Goal: Transaction & Acquisition: Obtain resource

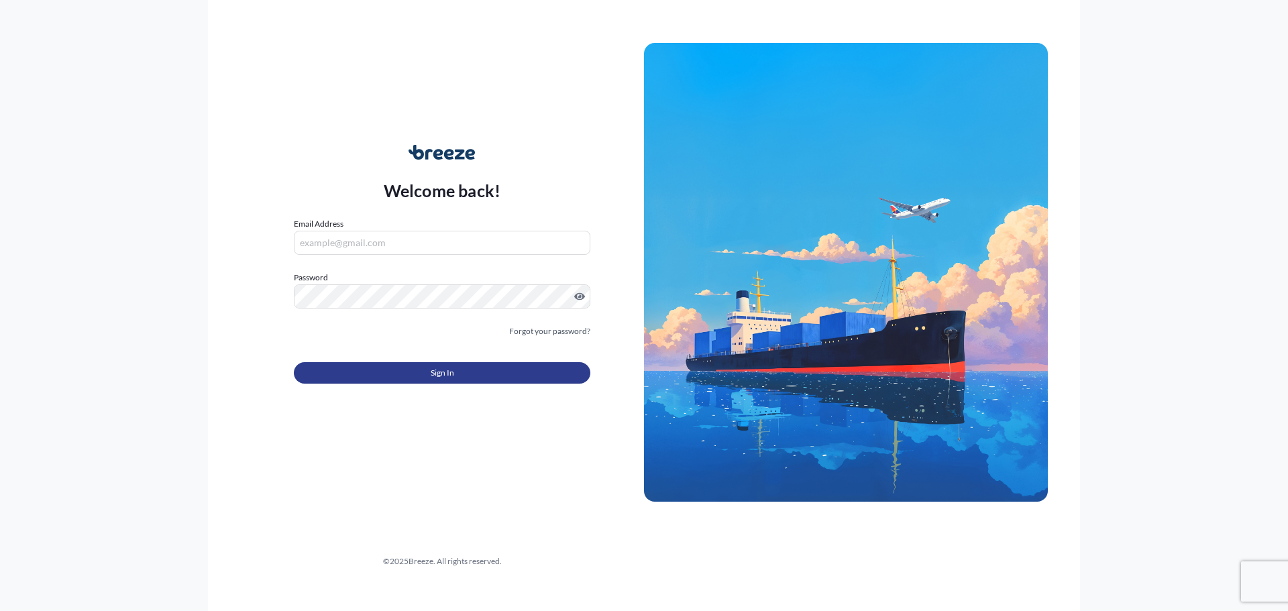
type input "[EMAIL_ADDRESS][DOMAIN_NAME]"
click at [355, 378] on button "Sign In" at bounding box center [442, 372] width 296 height 21
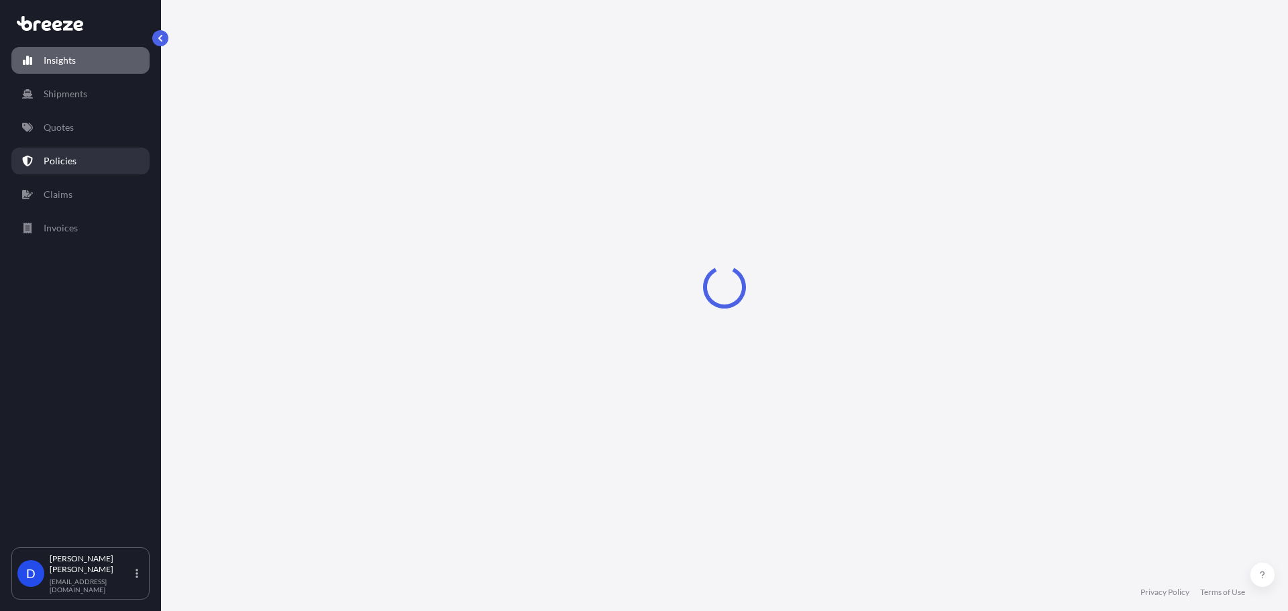
select select "2025"
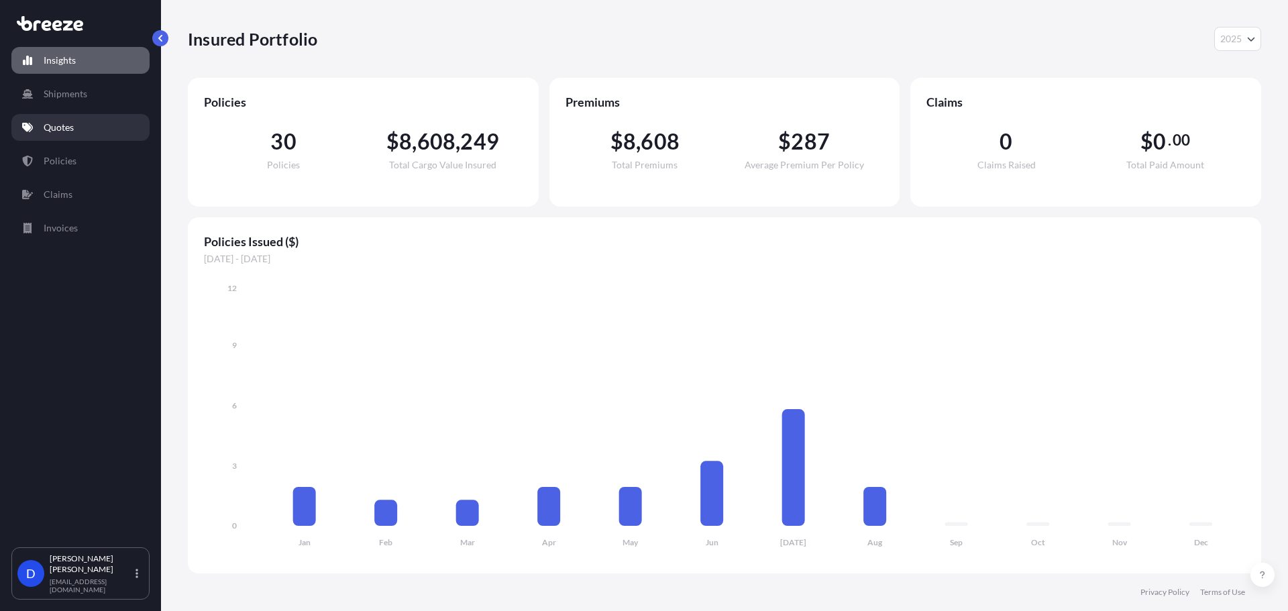
click at [64, 127] on p "Quotes" at bounding box center [59, 127] width 30 height 13
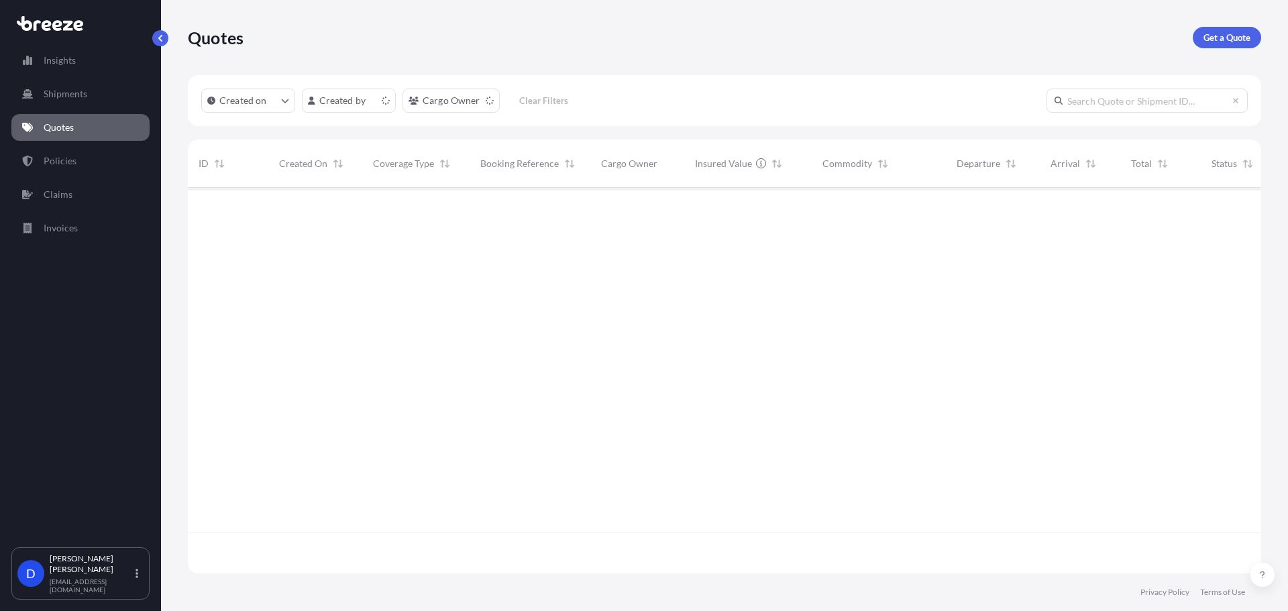
scroll to position [383, 1063]
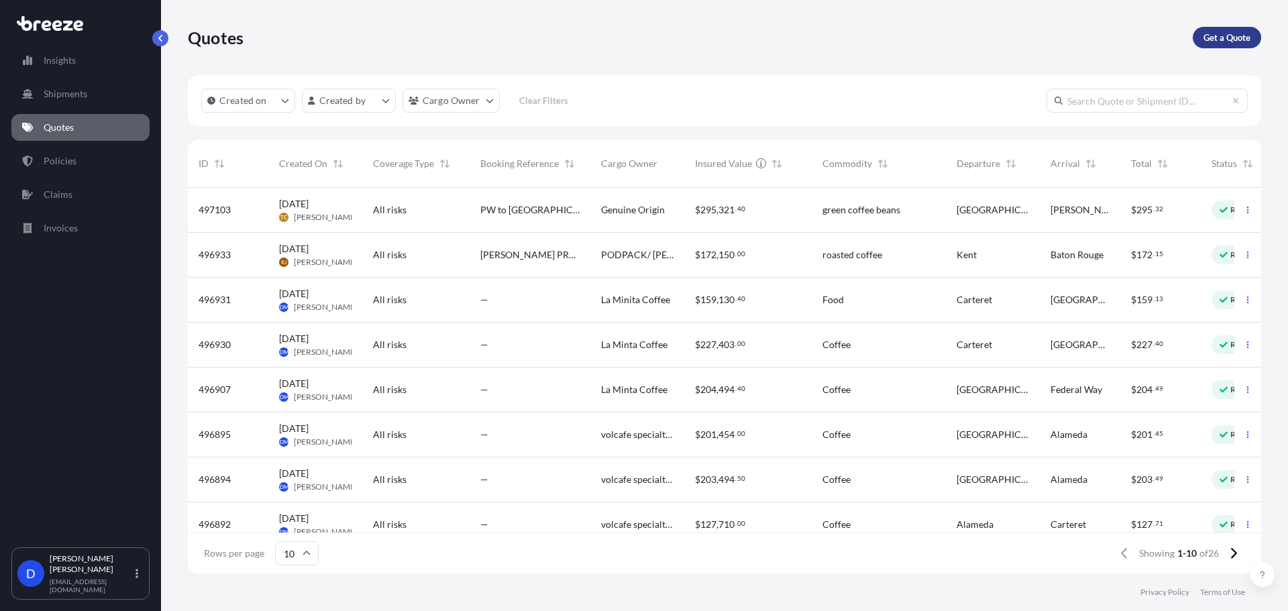
click at [1249, 36] on p "Get a Quote" at bounding box center [1226, 37] width 47 height 13
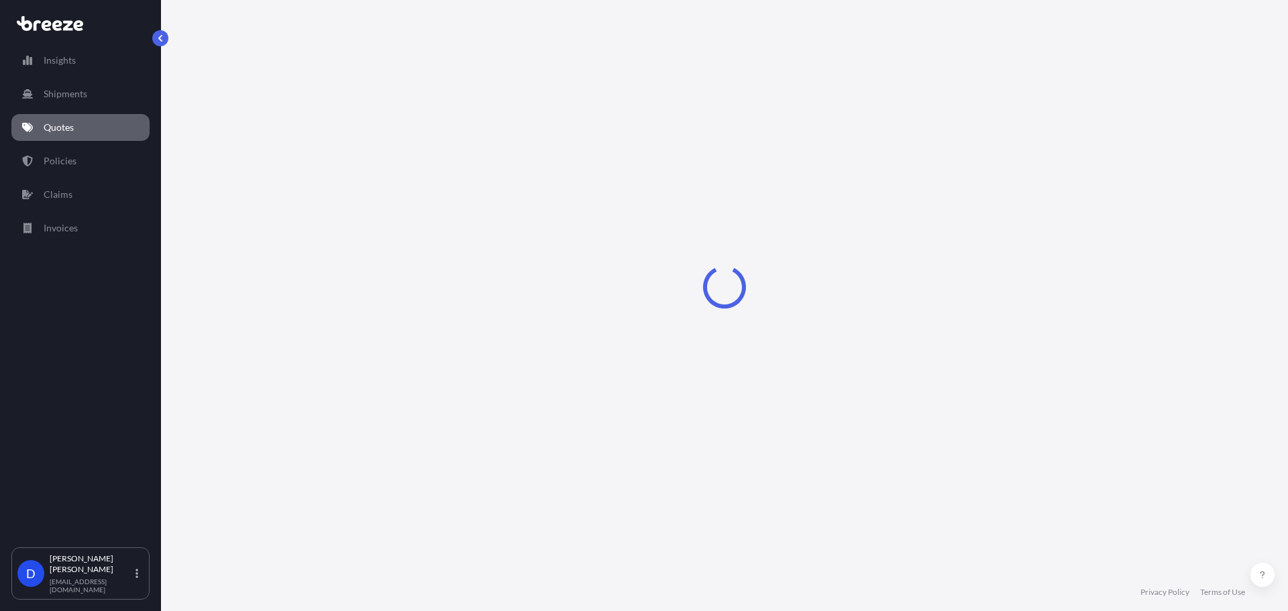
select select "Sea"
select select "1"
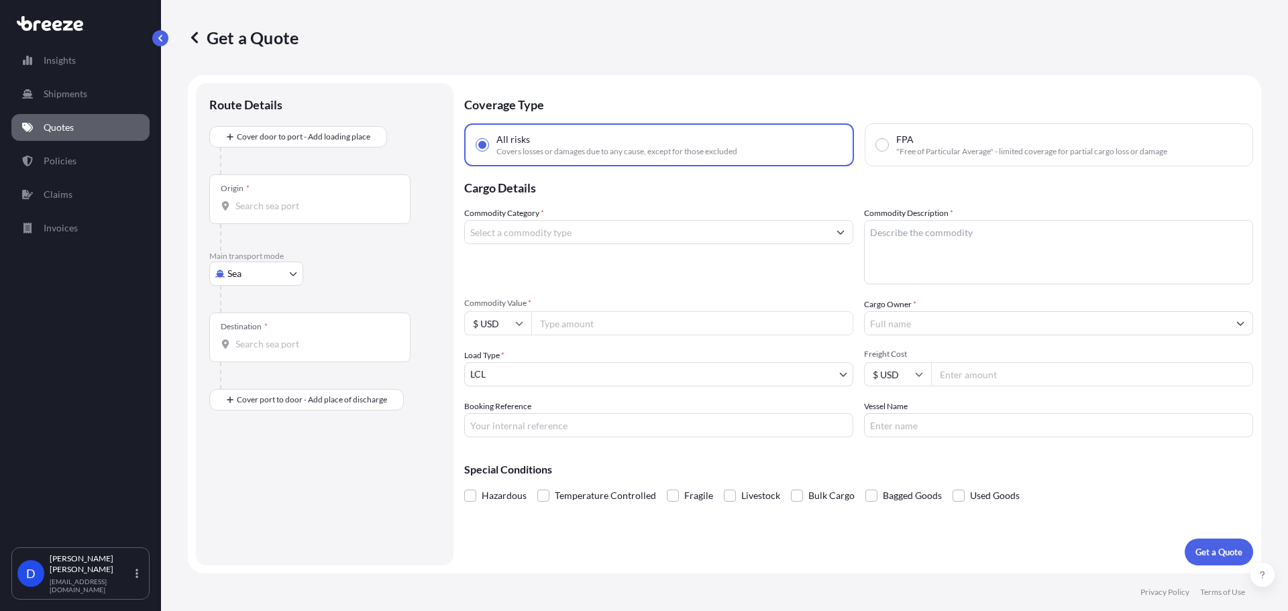
click at [232, 271] on body "Insights Shipments Quotes Policies Claims Invoices D [PERSON_NAME] [EMAIL_ADDRE…" at bounding box center [644, 356] width 1288 height 712
click at [233, 362] on div "Road" at bounding box center [256, 357] width 83 height 24
select select "Road"
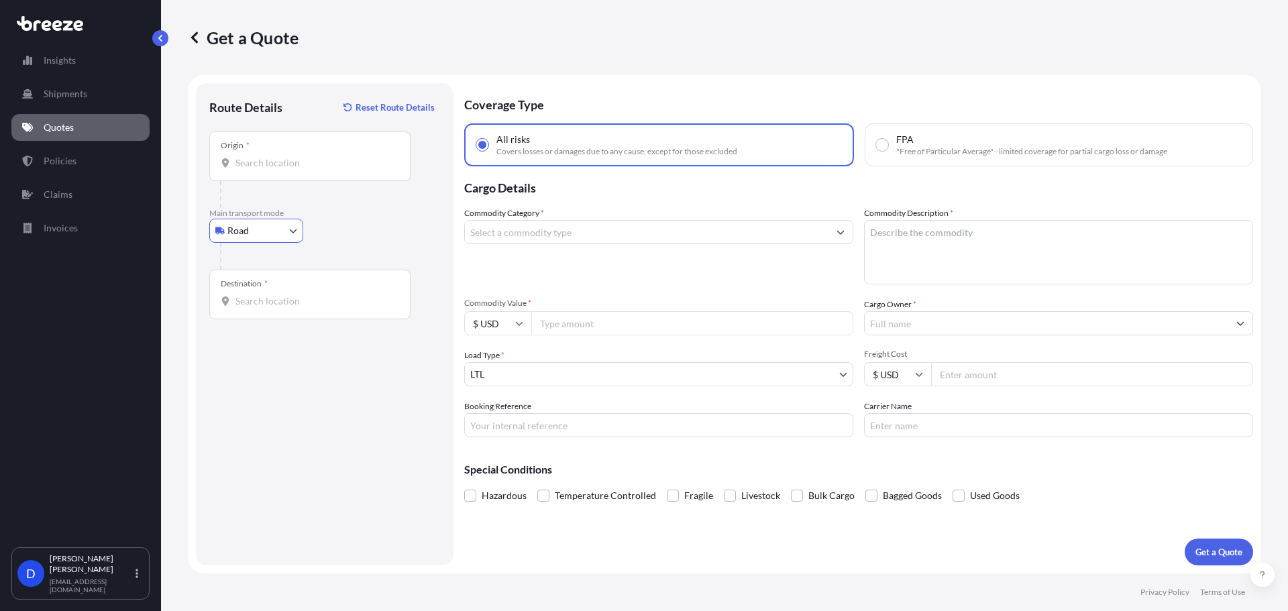
click at [258, 163] on input "Origin *" at bounding box center [314, 162] width 158 height 13
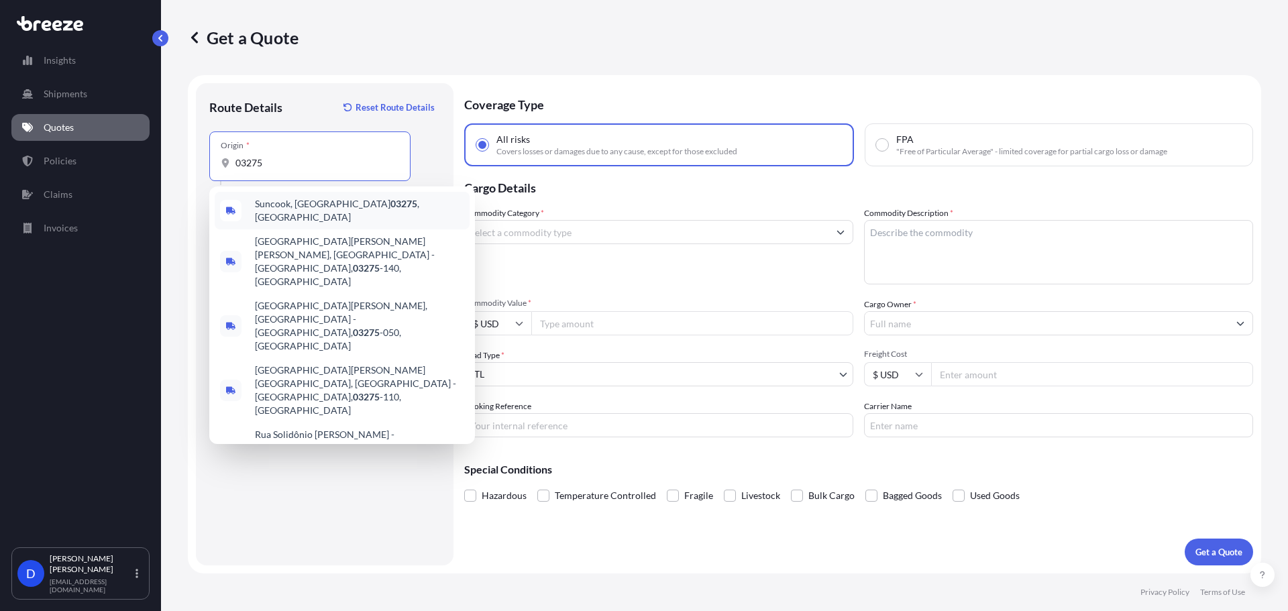
click at [305, 215] on div "Suncook, NH 03275 , [GEOGRAPHIC_DATA]" at bounding box center [342, 211] width 255 height 38
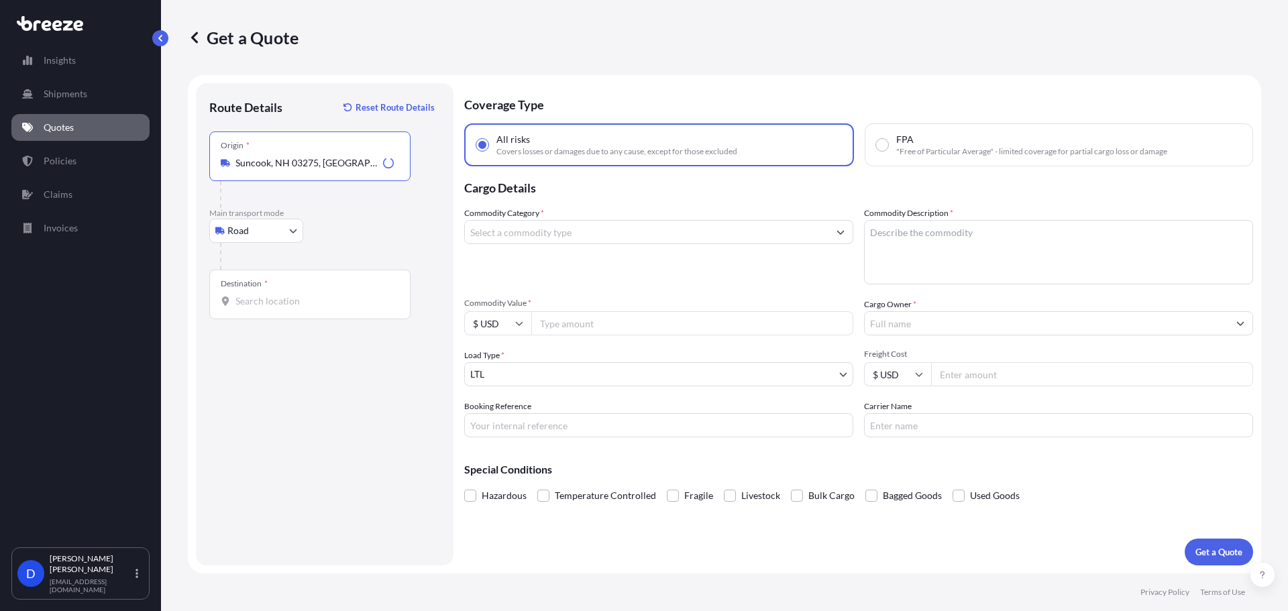
type input "Suncook, NH 03275, [GEOGRAPHIC_DATA]"
click at [265, 296] on input "Destination *" at bounding box center [314, 300] width 158 height 13
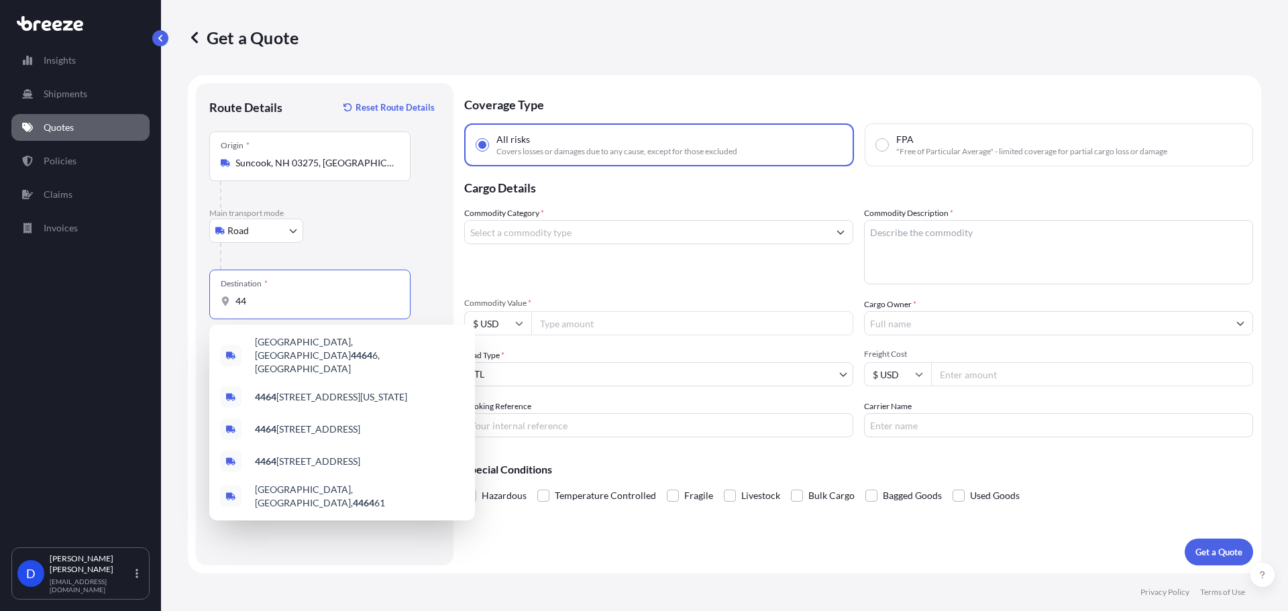
type input "4"
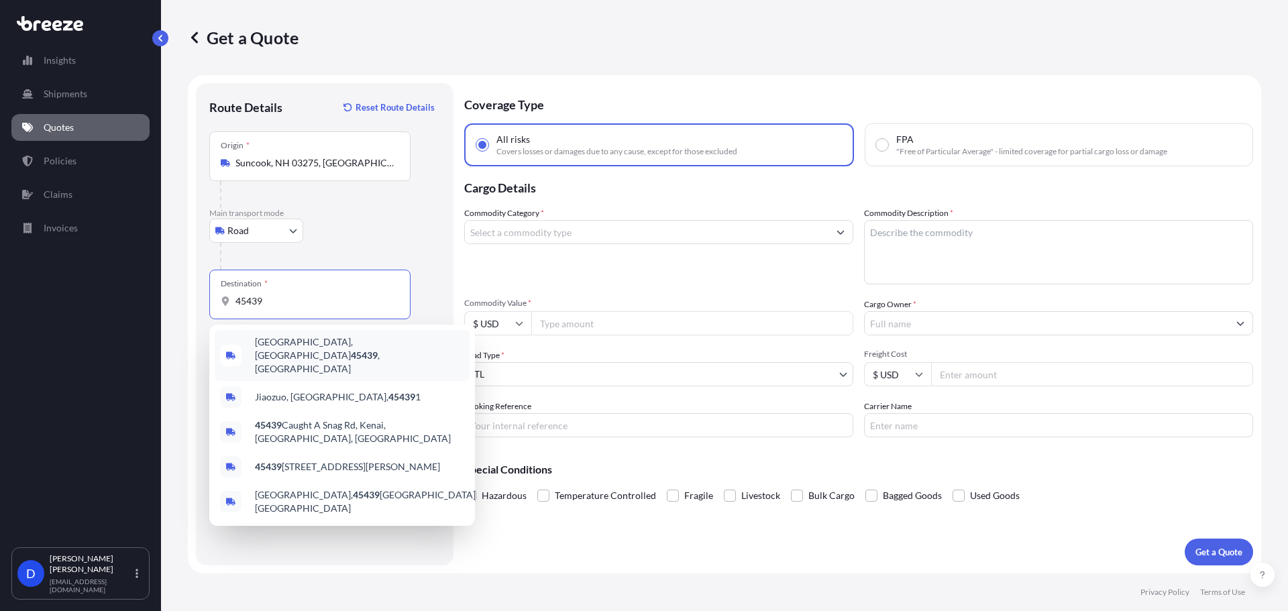
click at [302, 346] on span "[GEOGRAPHIC_DATA] , [GEOGRAPHIC_DATA]" at bounding box center [359, 355] width 209 height 40
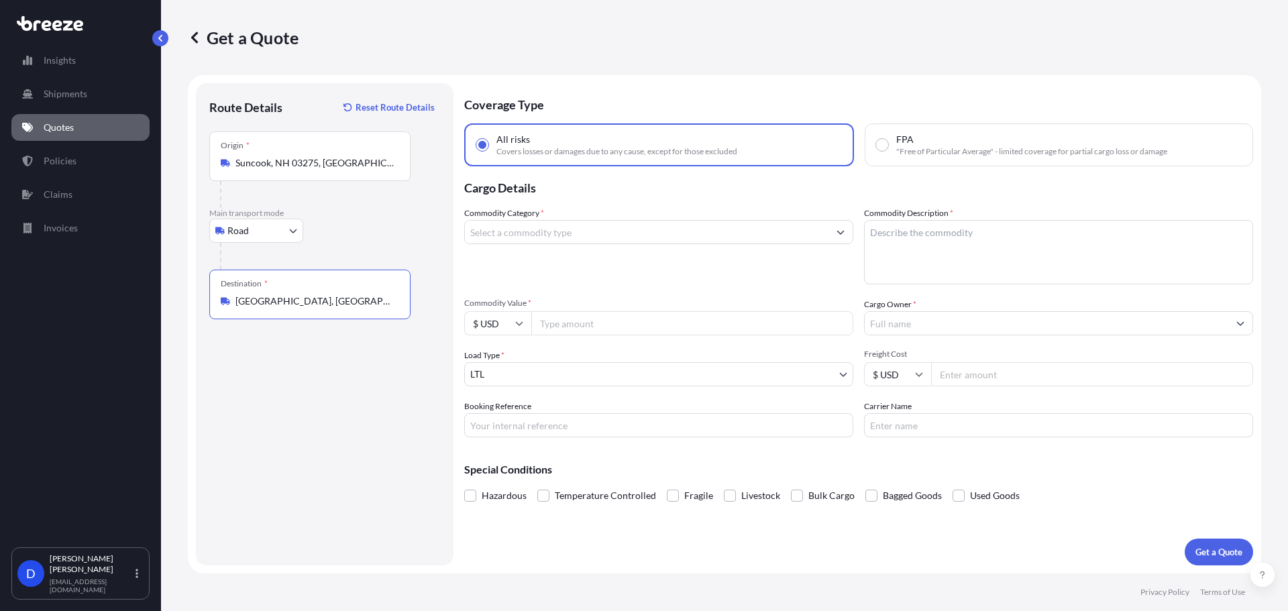
type input "[GEOGRAPHIC_DATA], [GEOGRAPHIC_DATA]"
click at [520, 229] on input "Commodity Category *" at bounding box center [647, 232] width 364 height 24
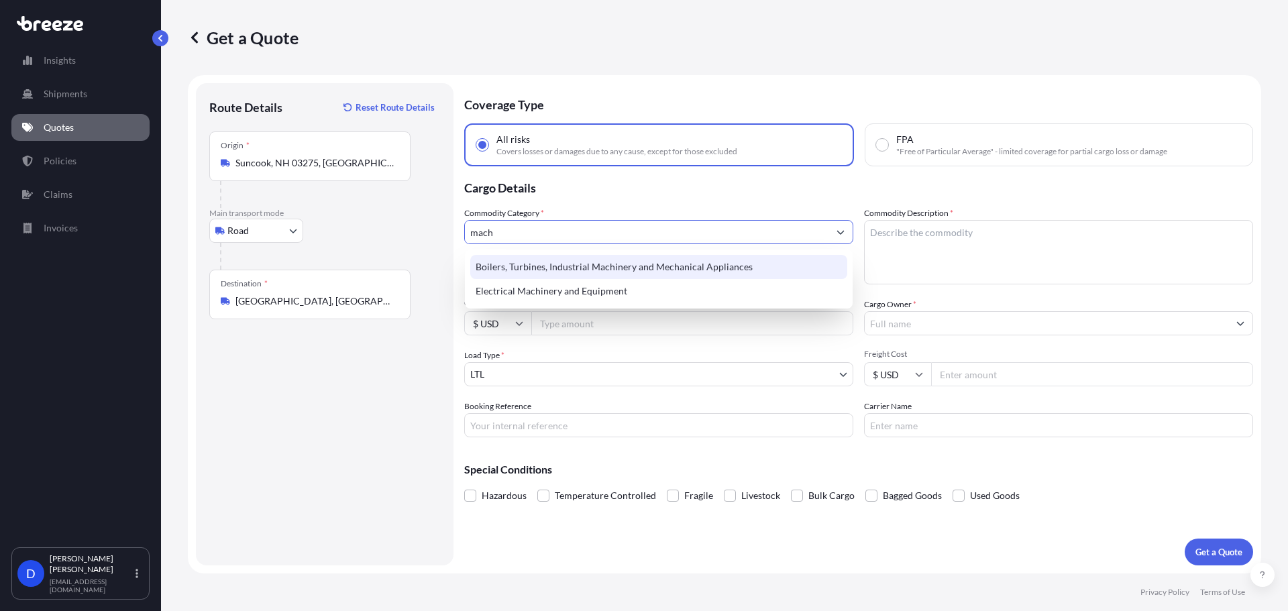
click at [518, 260] on div "Boilers, Turbines, Industrial Machinery and Mechanical Appliances" at bounding box center [658, 267] width 377 height 24
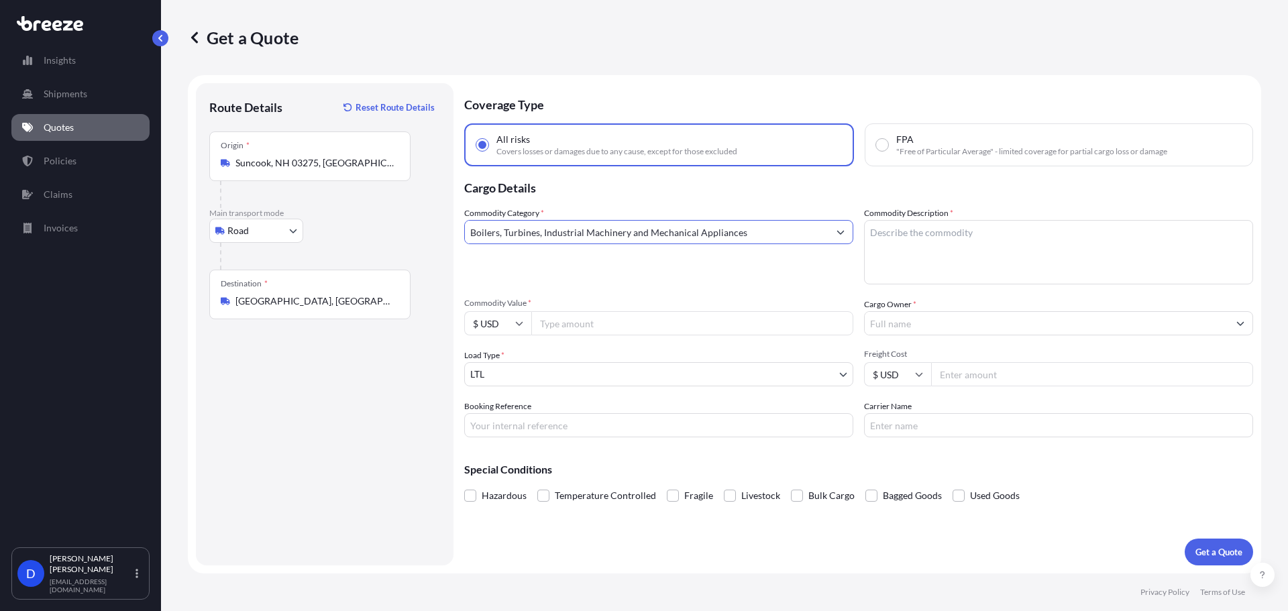
type input "Boilers, Turbines, Industrial Machinery and Mechanical Appliances"
click at [1001, 259] on textarea "Commodity Description *" at bounding box center [1058, 252] width 389 height 64
type textarea "Slicer"
click at [568, 325] on input "Commodity Value *" at bounding box center [692, 323] width 322 height 24
click at [571, 329] on input "Commodity Value *" at bounding box center [692, 323] width 322 height 24
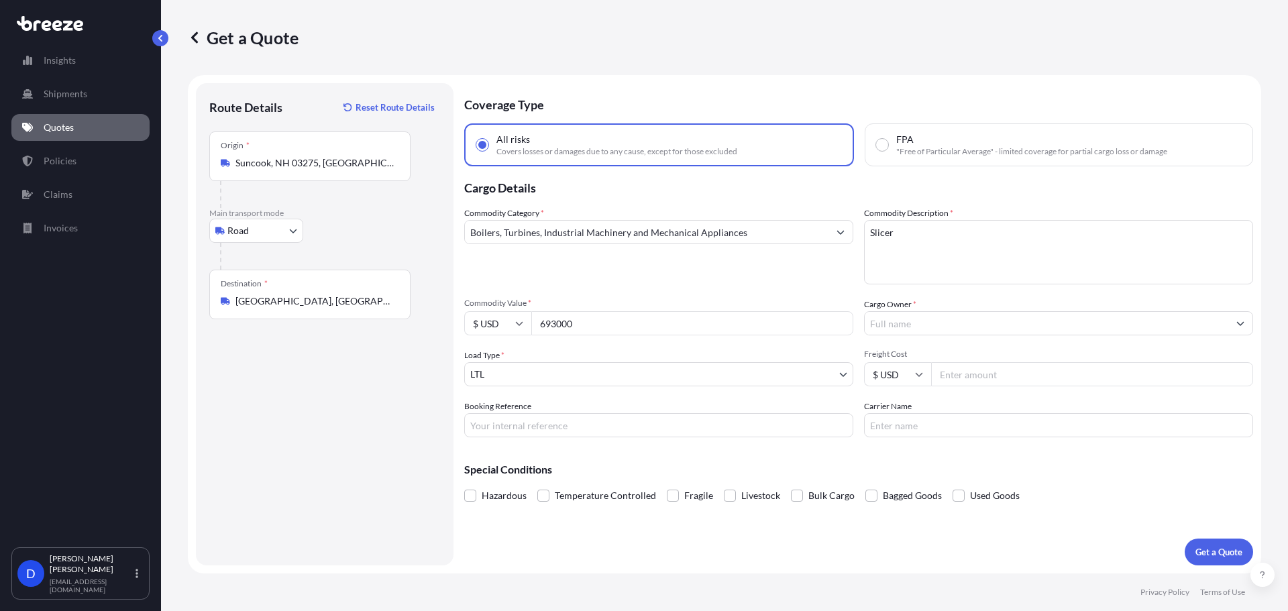
type input "693000"
click at [987, 325] on input "Cargo Owner *" at bounding box center [1047, 323] width 364 height 24
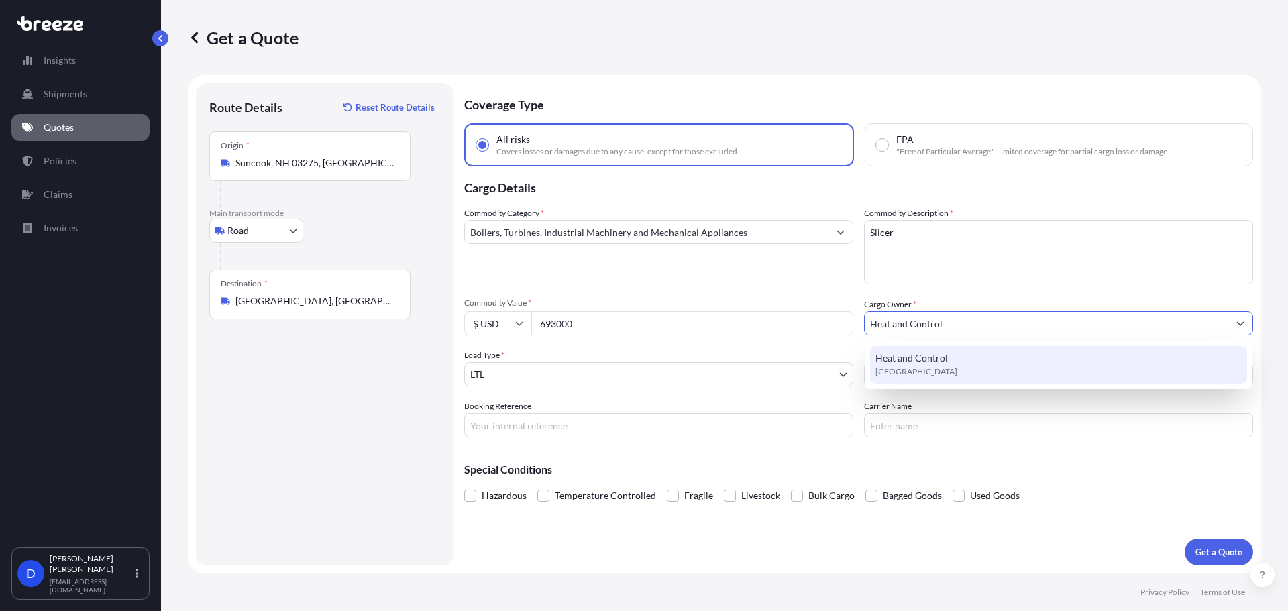
click at [908, 374] on span "[GEOGRAPHIC_DATA]" at bounding box center [916, 371] width 82 height 13
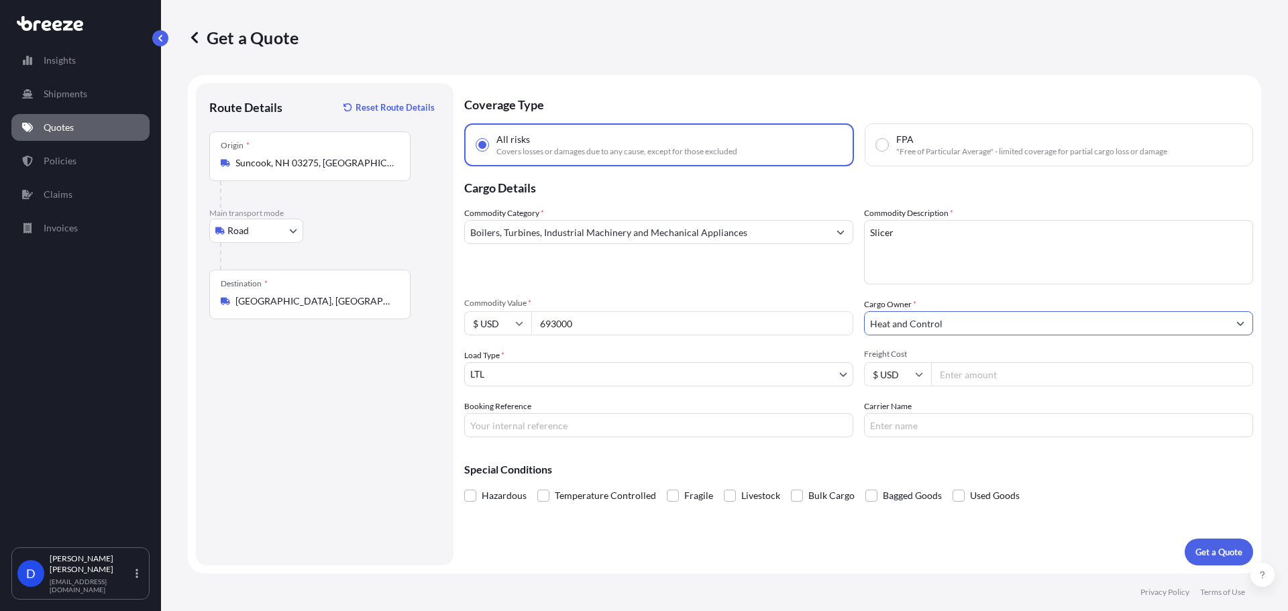
type input "Heat and Control"
click at [604, 378] on body "10 options available. 1 option available. Insights Shipments Quotes Policies Cl…" at bounding box center [644, 356] width 1288 height 712
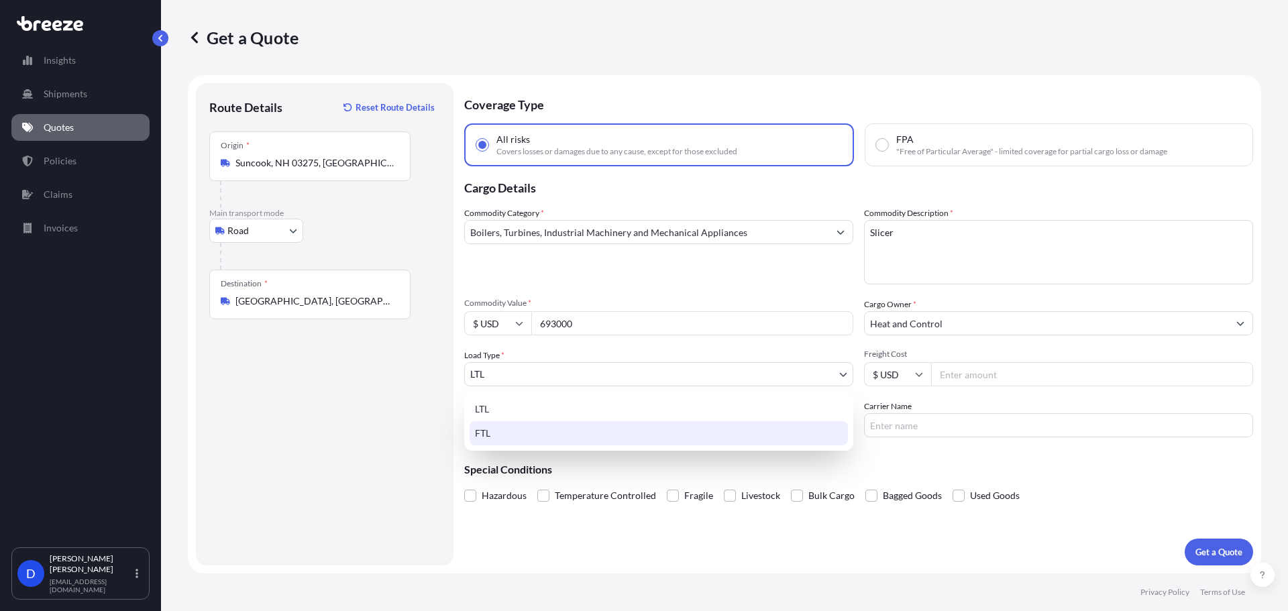
click at [519, 429] on div "FTL" at bounding box center [659, 433] width 378 height 24
select select "2"
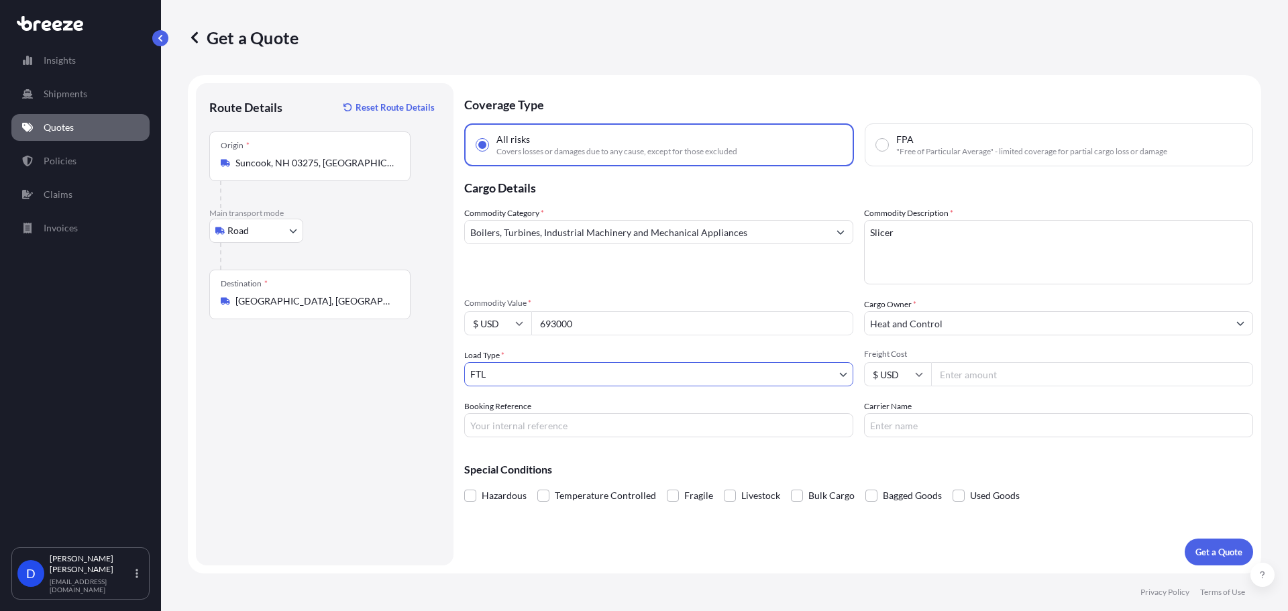
click at [1013, 374] on input "Freight Cost" at bounding box center [1092, 374] width 322 height 24
type input "2300"
click at [1225, 555] on p "Get a Quote" at bounding box center [1218, 551] width 47 height 13
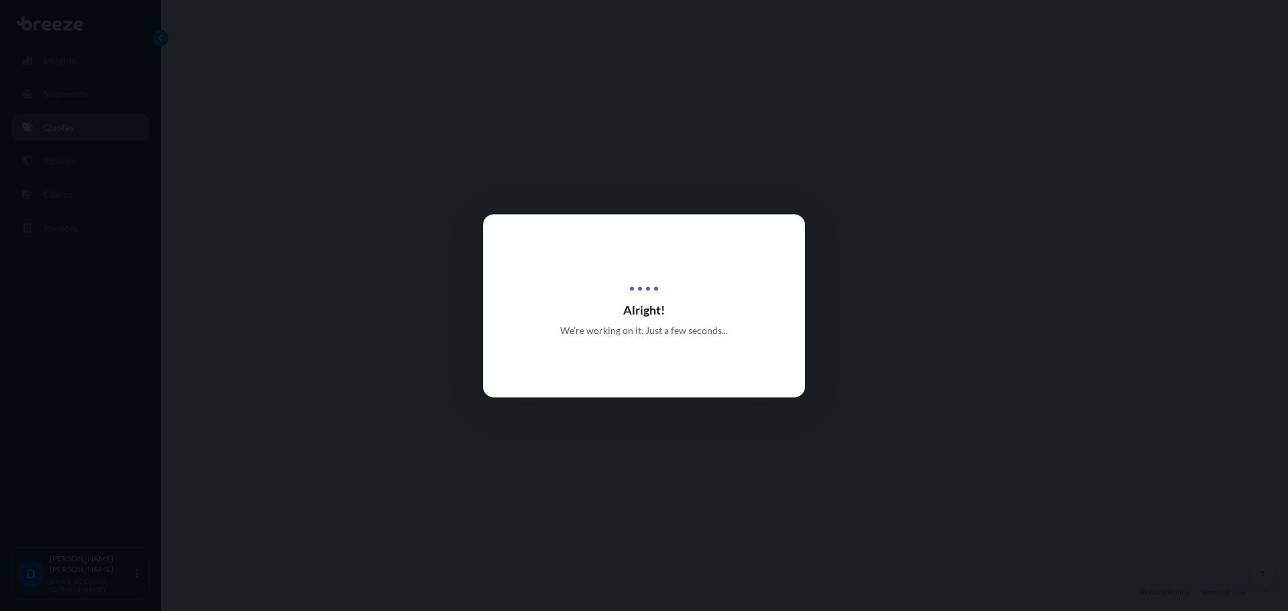
select select "Road"
select select "2"
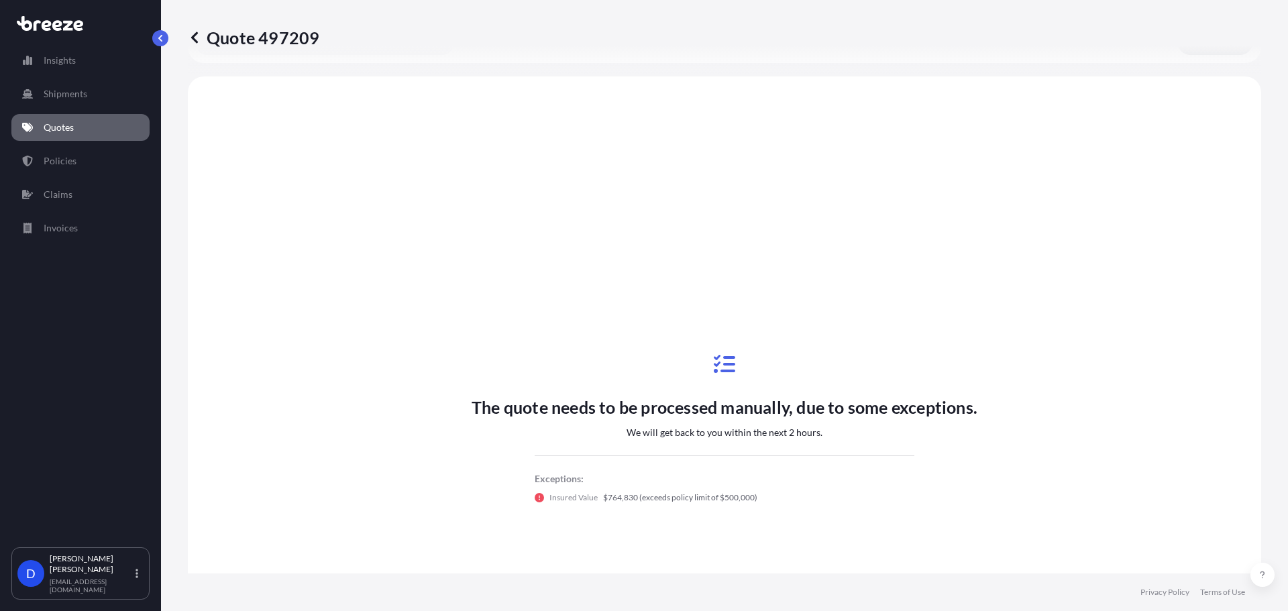
scroll to position [487, 0]
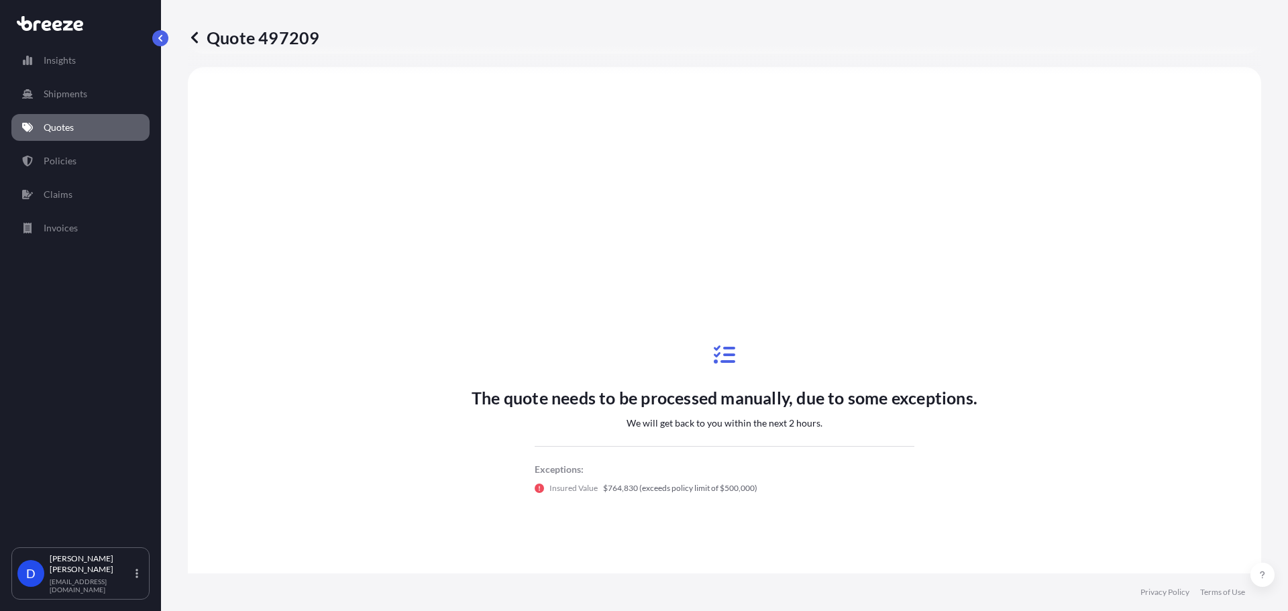
click at [197, 37] on icon at bounding box center [194, 37] width 13 height 13
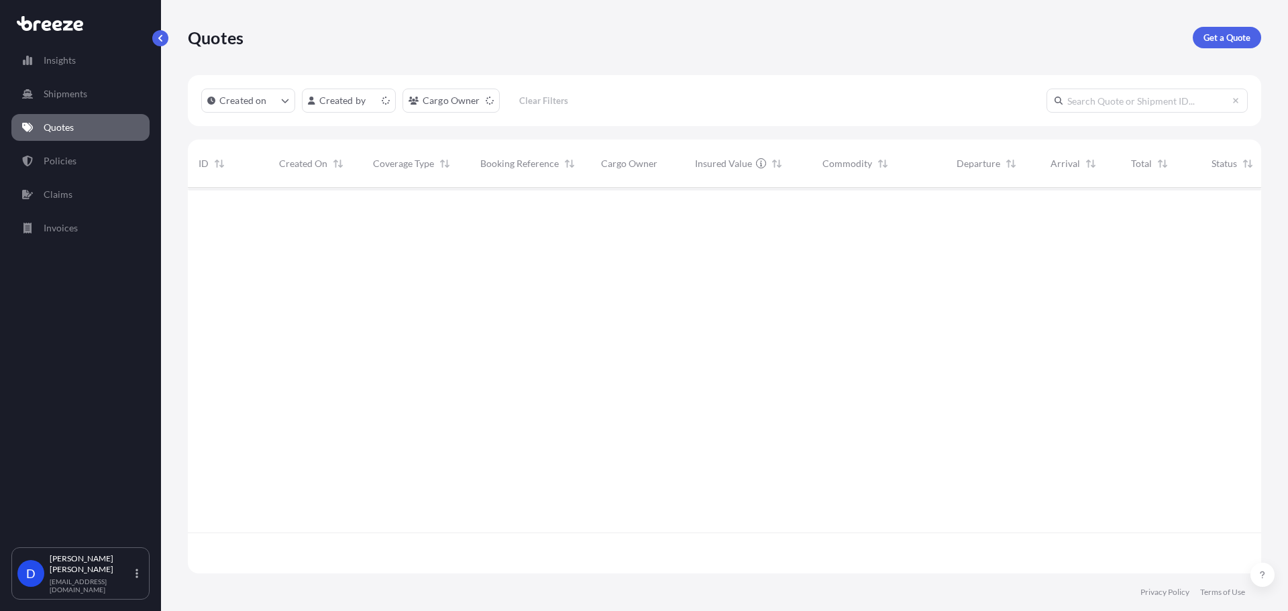
scroll to position [383, 1063]
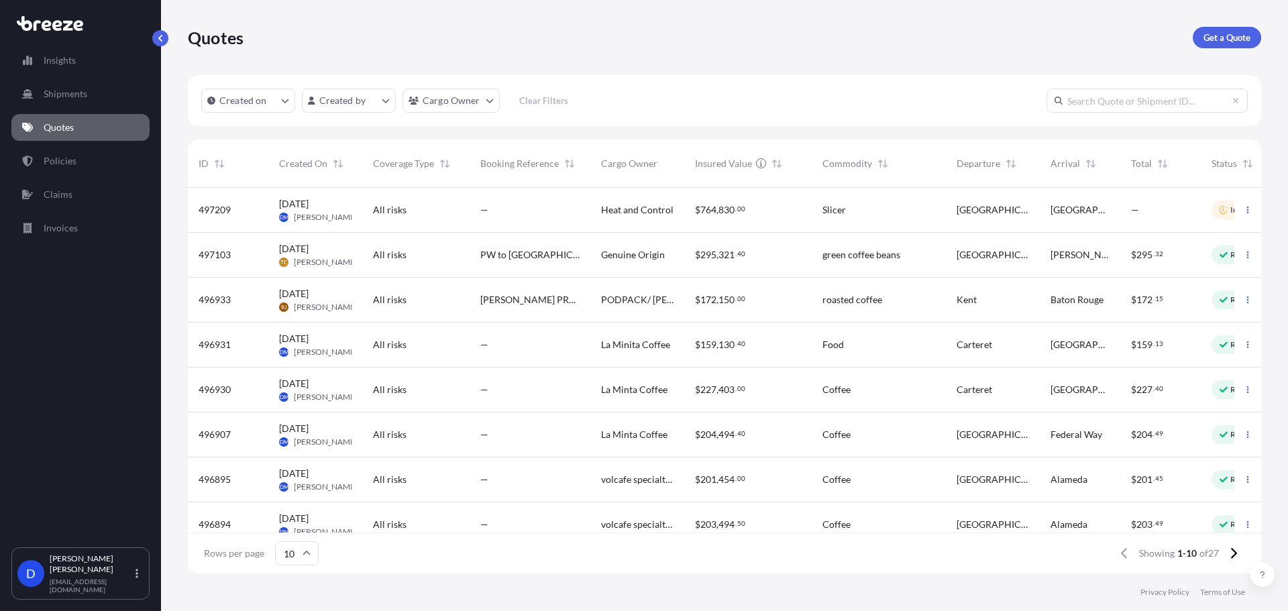
click at [408, 212] on div "All risks" at bounding box center [416, 209] width 86 height 13
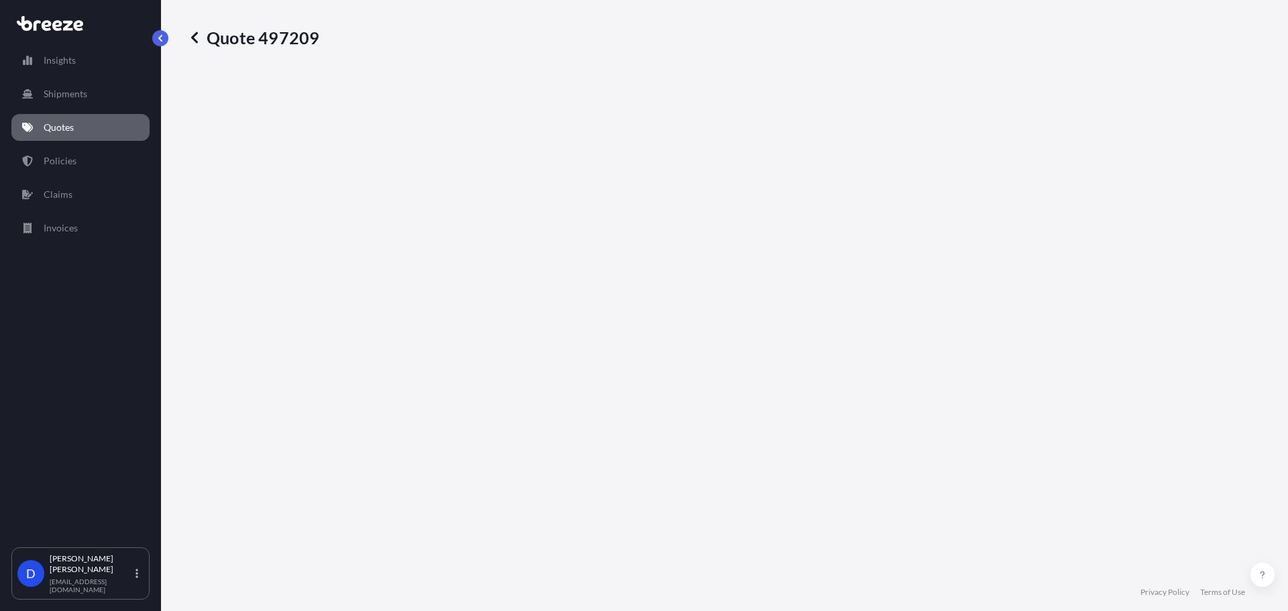
select select "Road"
select select "2"
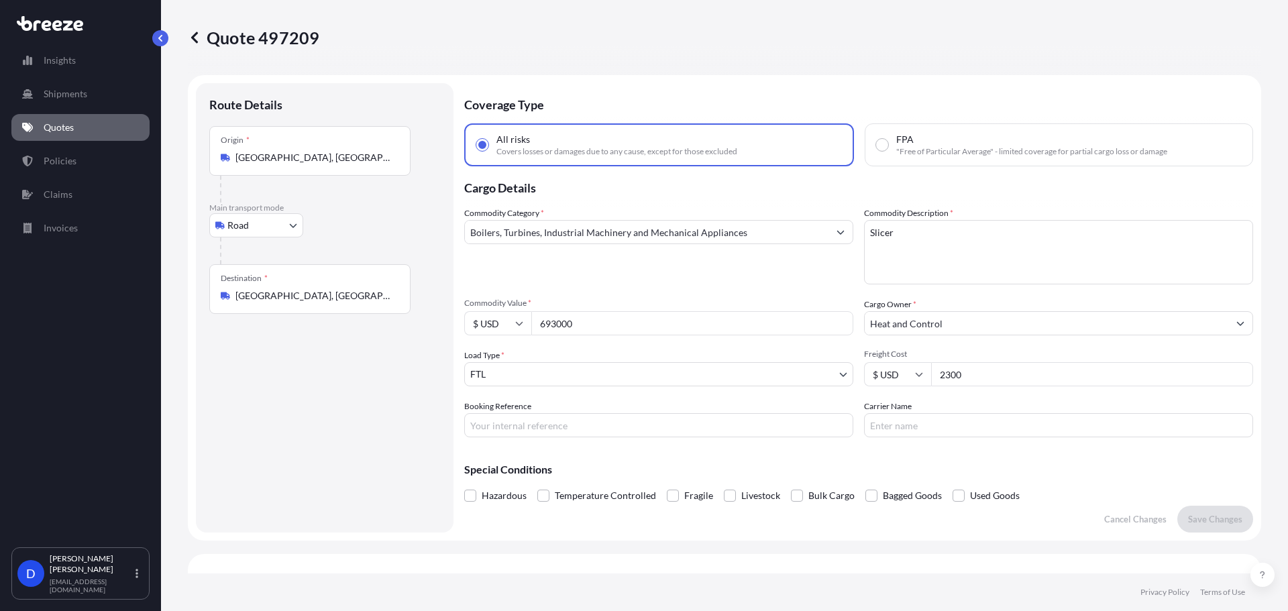
click at [571, 316] on input "693000" at bounding box center [692, 323] width 322 height 24
type input "447687"
click at [963, 374] on input "2300" at bounding box center [1092, 374] width 322 height 24
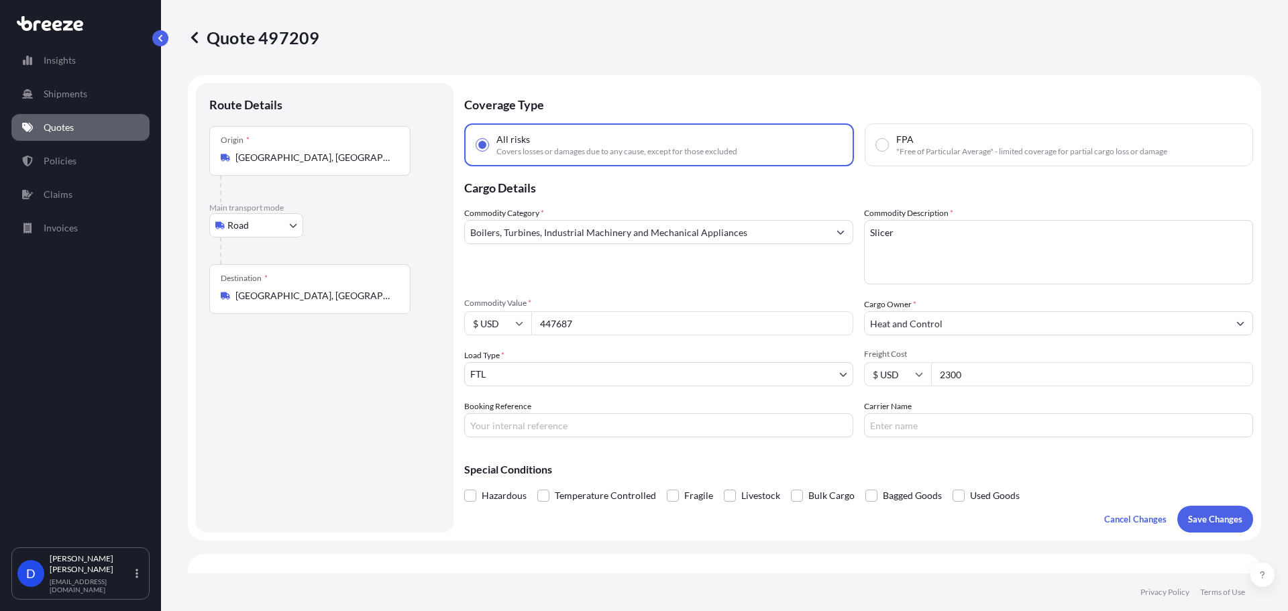
click at [963, 374] on input "2300" at bounding box center [1092, 374] width 322 height 24
type input "1600"
click at [1195, 508] on button "Save Changes" at bounding box center [1215, 519] width 76 height 27
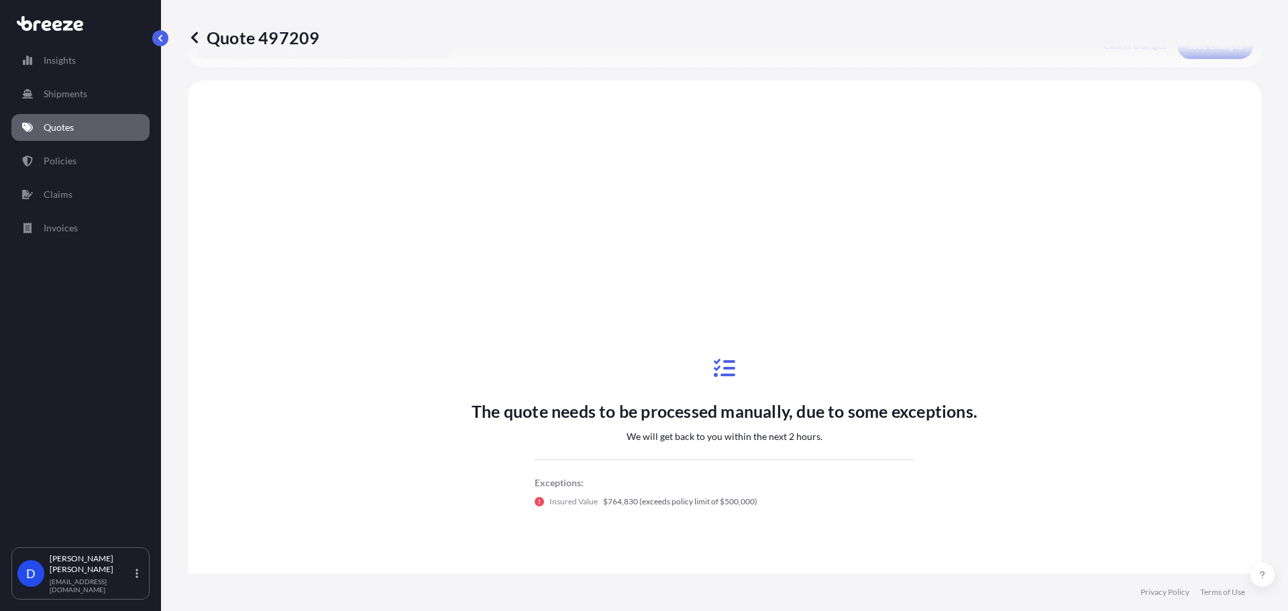
scroll to position [487, 0]
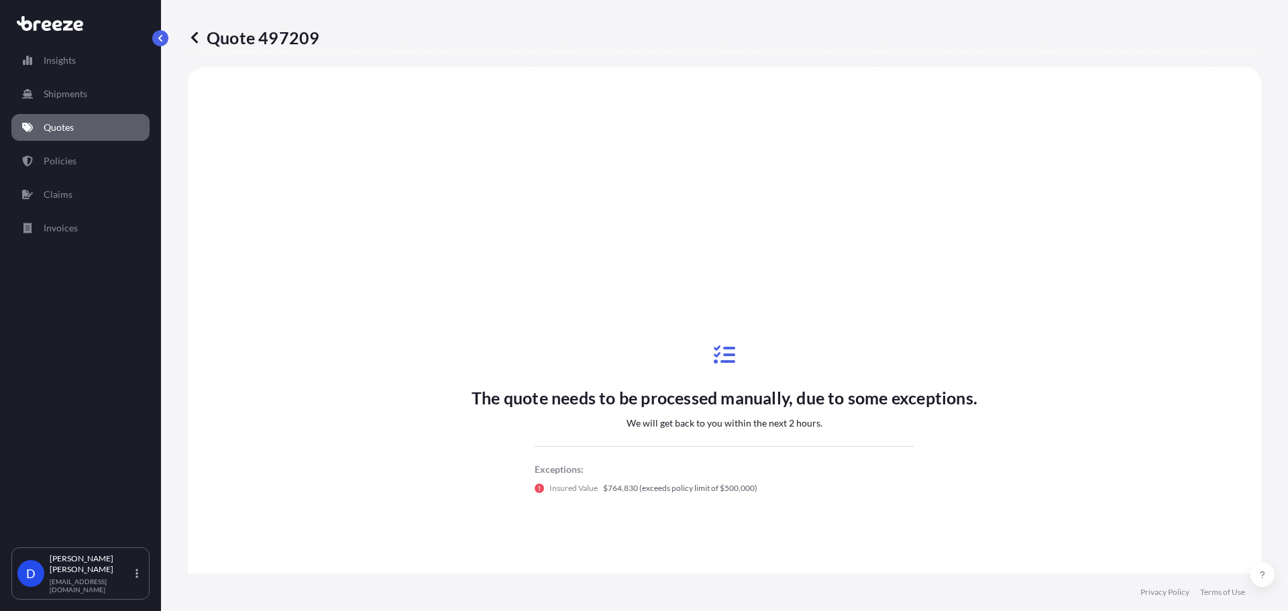
select select "Road"
select select "2"
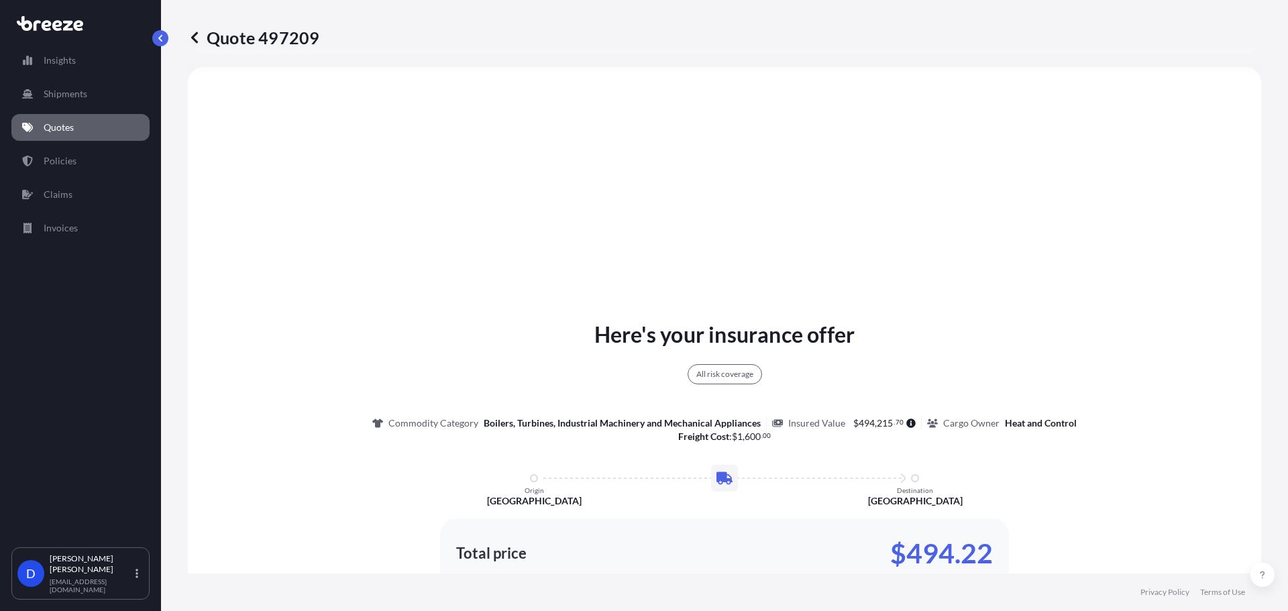
click at [189, 36] on icon at bounding box center [194, 37] width 13 height 13
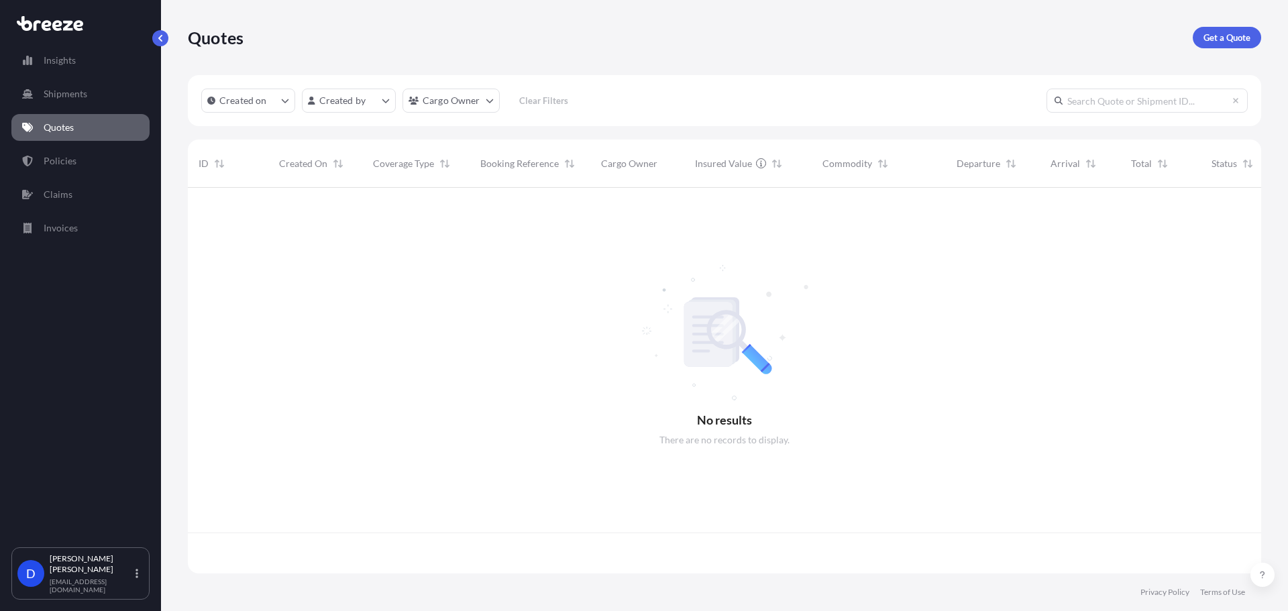
scroll to position [383, 1063]
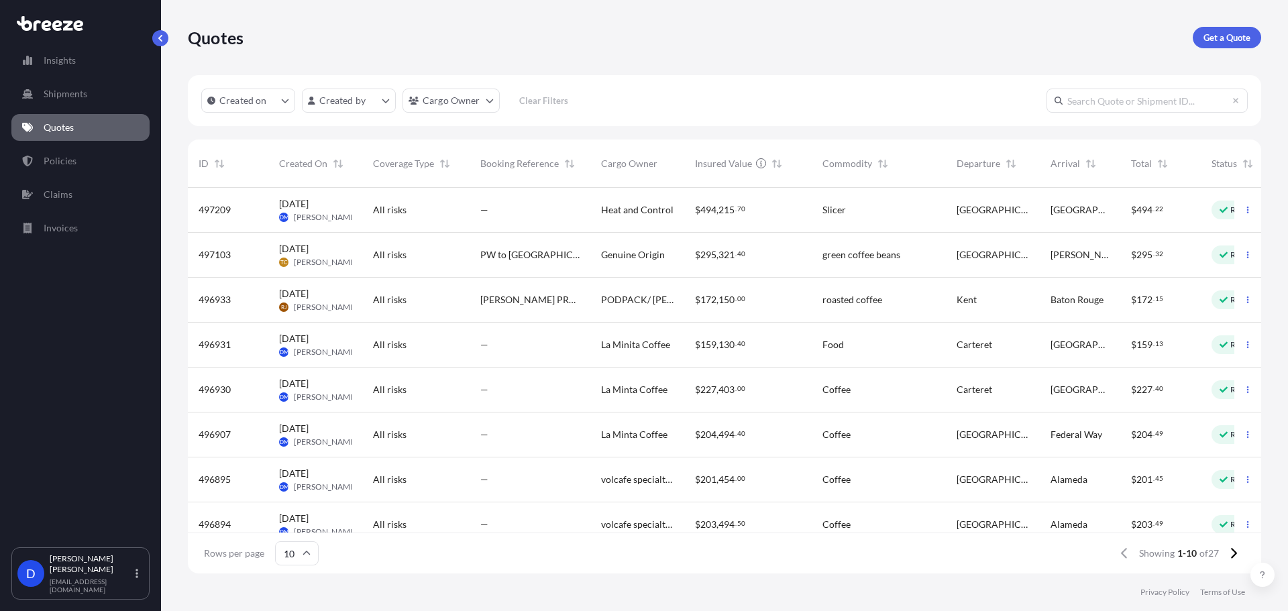
click at [386, 211] on span "All risks" at bounding box center [390, 209] width 34 height 13
select select "Road"
select select "2"
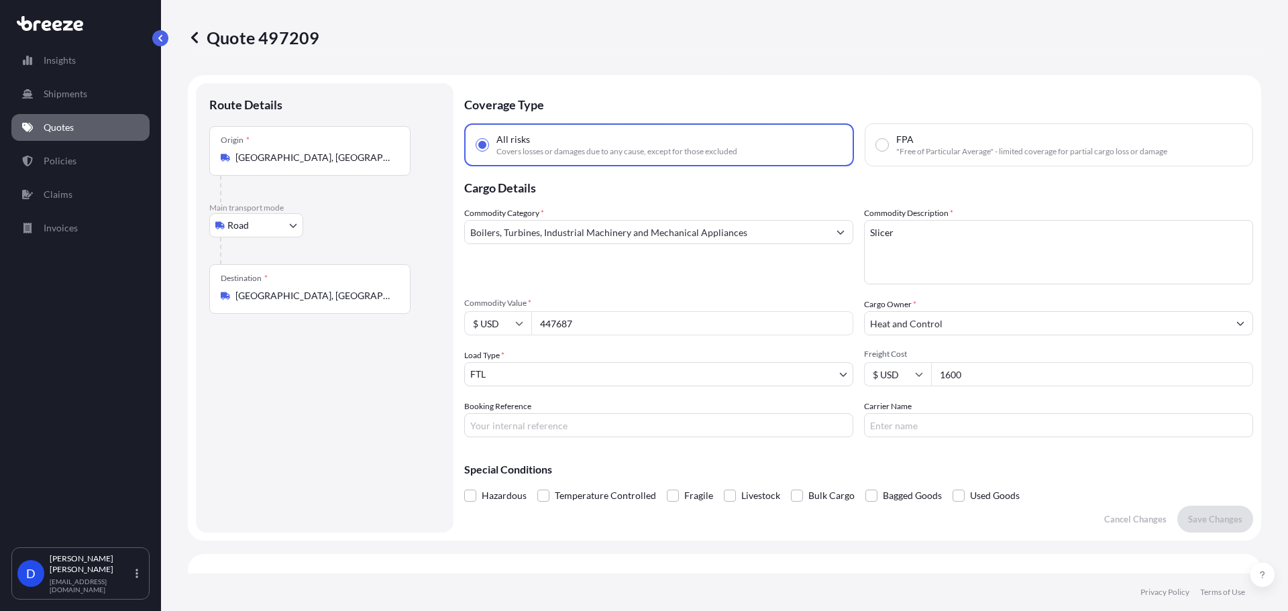
click at [583, 329] on input "447687" at bounding box center [692, 323] width 322 height 24
type input "527445"
click at [974, 378] on input "1600" at bounding box center [1092, 374] width 322 height 24
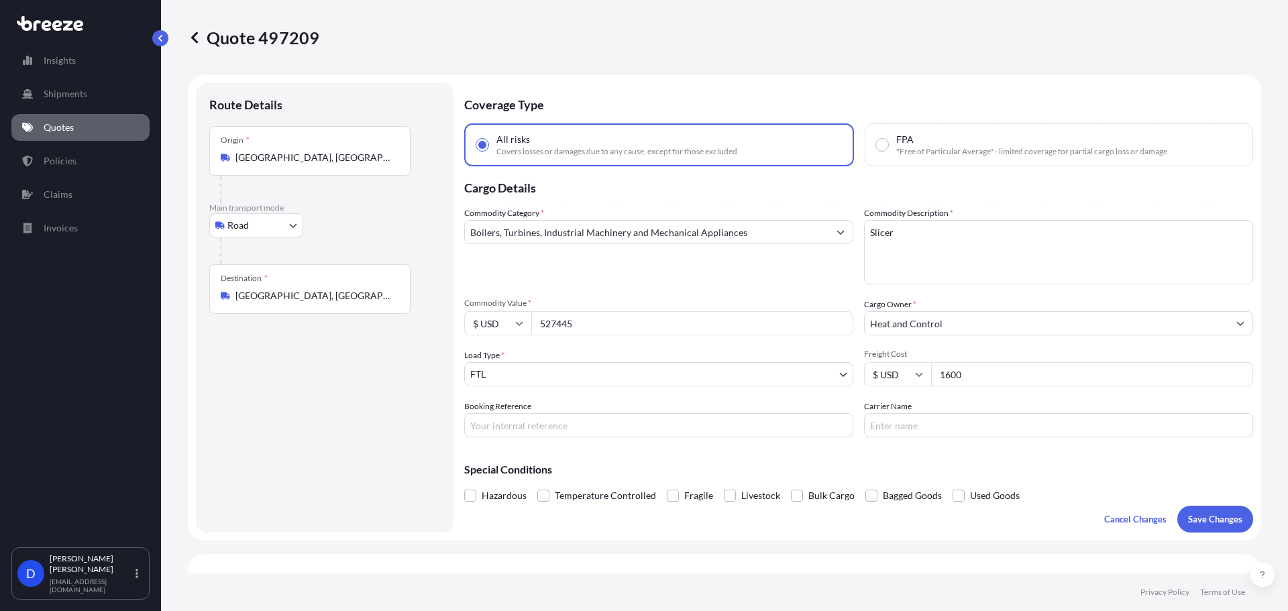
click at [974, 378] on input "1600" at bounding box center [1092, 374] width 322 height 24
type input "1650"
click at [1209, 523] on p "Save Changes" at bounding box center [1215, 518] width 54 height 13
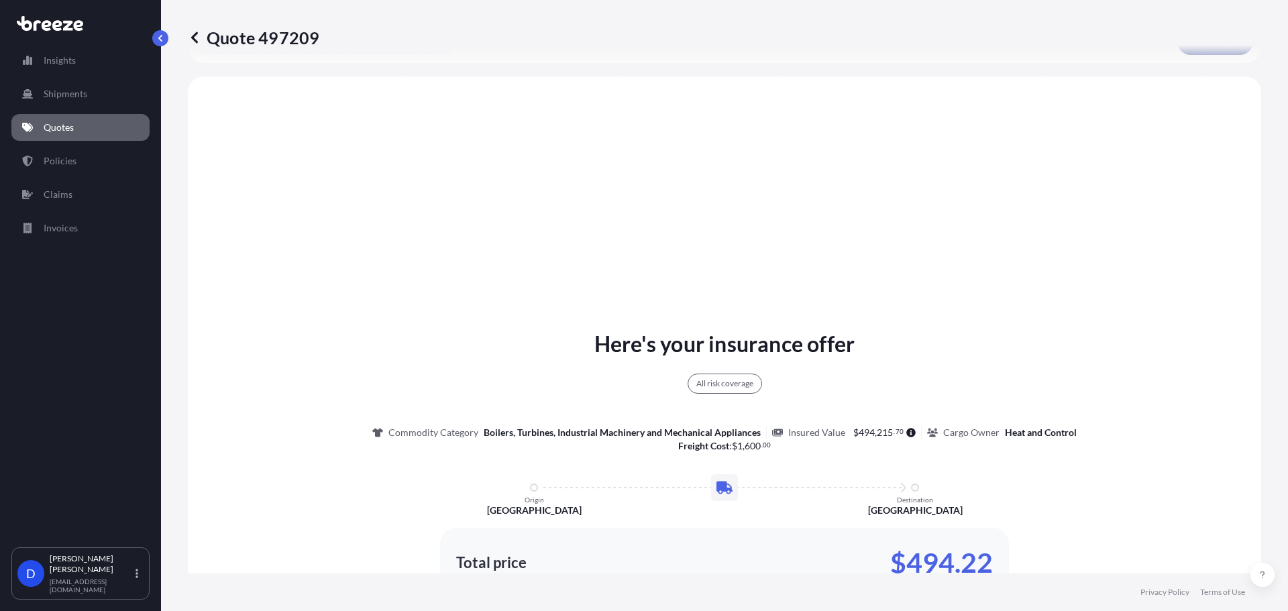
scroll to position [487, 0]
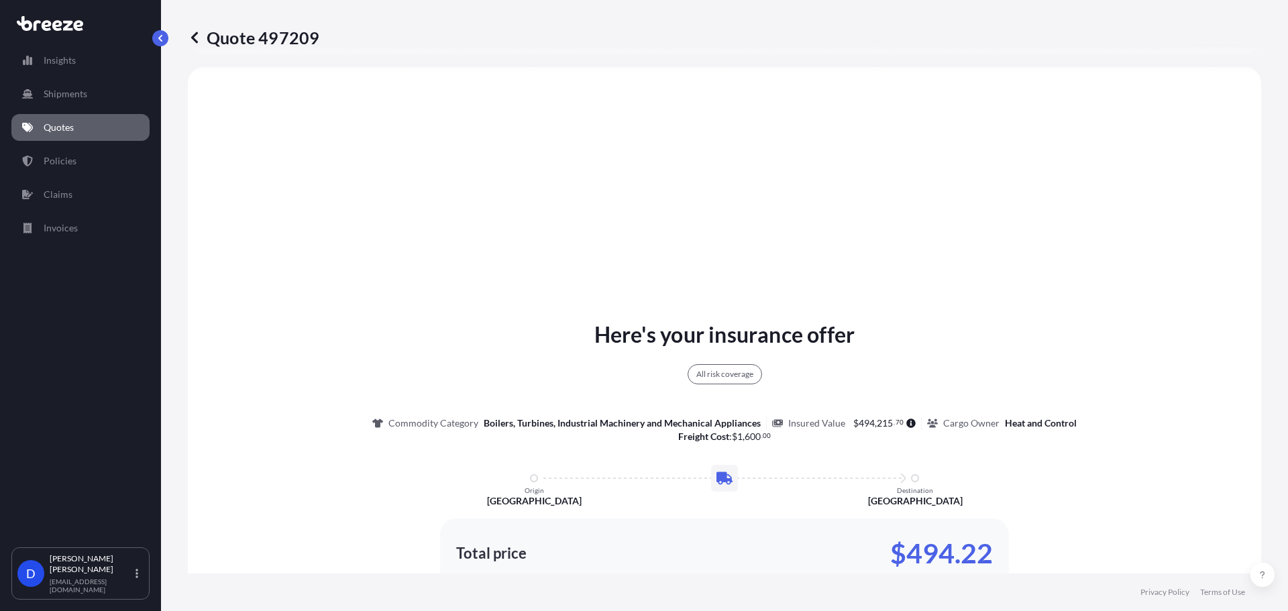
select select "Road"
select select "2"
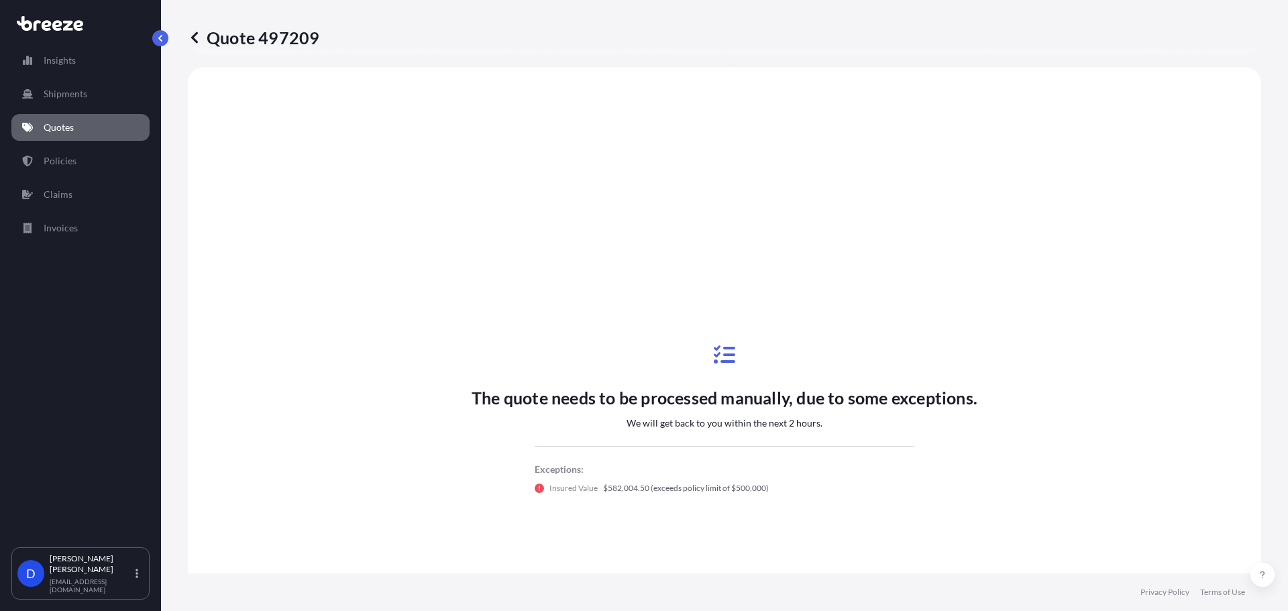
click at [370, 334] on div "The quote needs to be processed manually, due to some exceptions. We will get b…" at bounding box center [725, 419] width 1036 height 667
